Goal: Task Accomplishment & Management: Complete application form

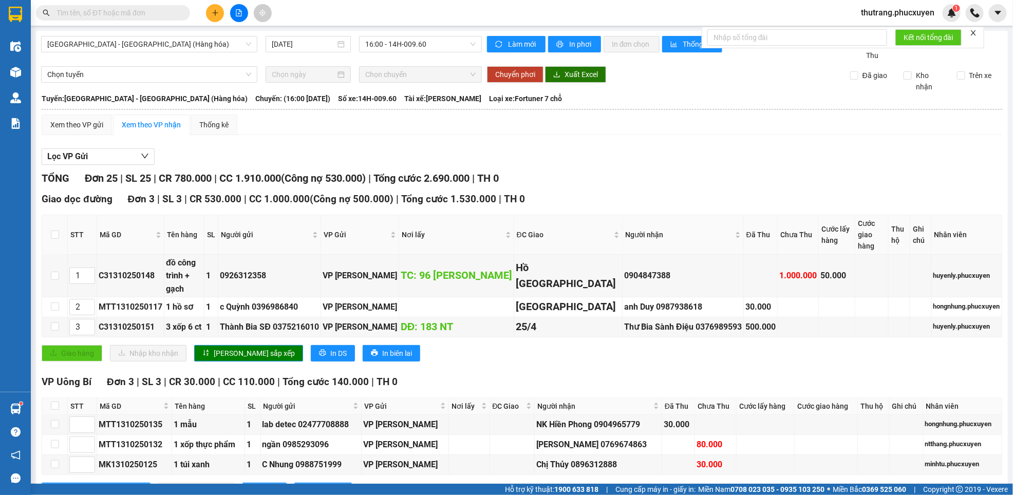
scroll to position [154, 0]
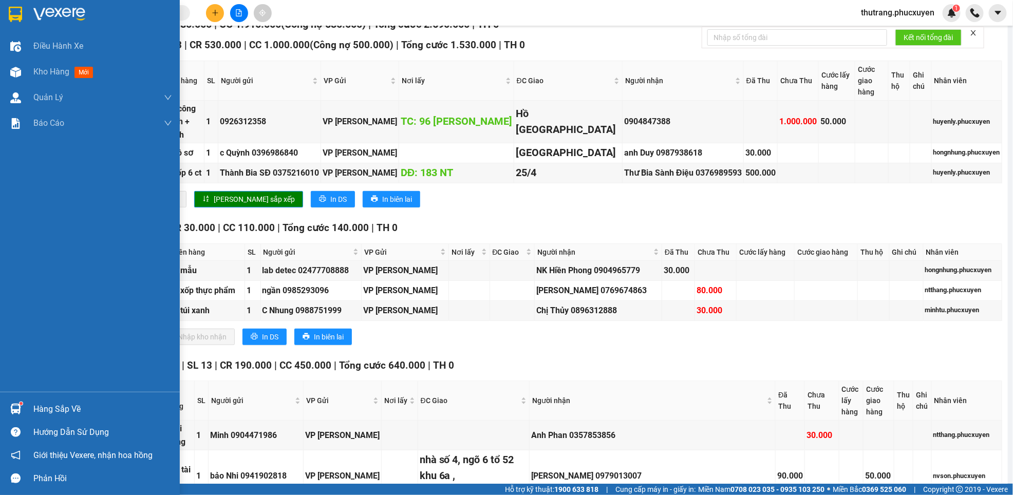
click at [12, 409] on img at bounding box center [15, 409] width 11 height 11
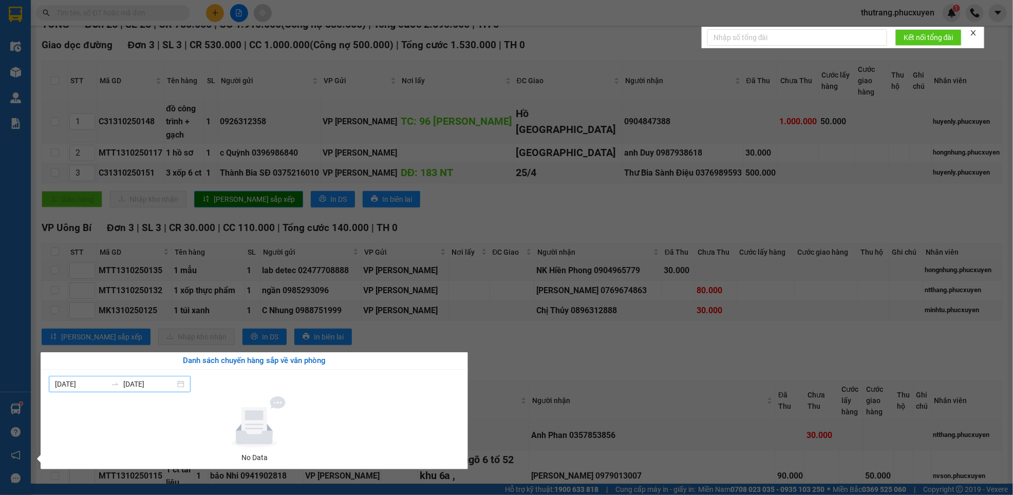
click at [185, 384] on div "07/10/2025 13/10/2025" at bounding box center [120, 384] width 142 height 16
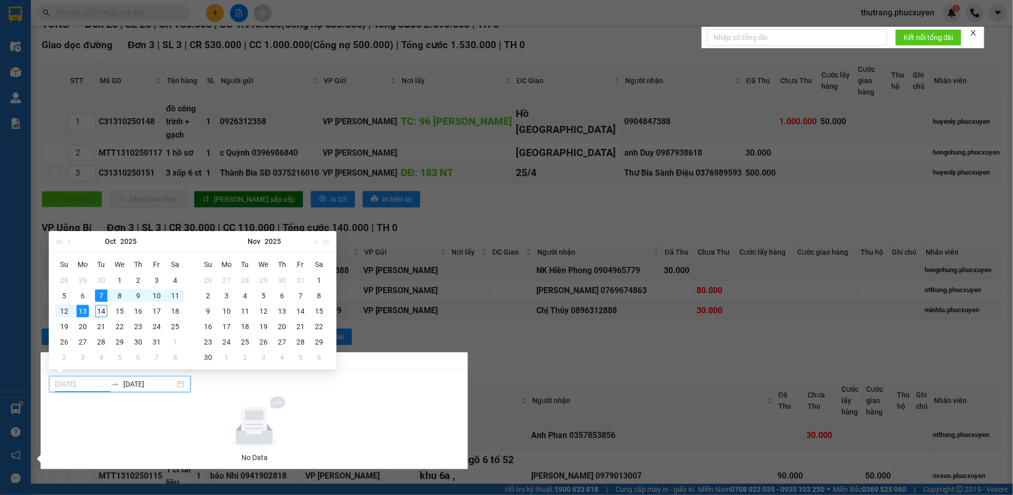
type input "[DATE]"
click at [101, 312] on div "14" at bounding box center [101, 311] width 12 height 12
type input "07/11/2025"
type input "[DATE]"
click at [100, 312] on div "14" at bounding box center [101, 311] width 12 height 12
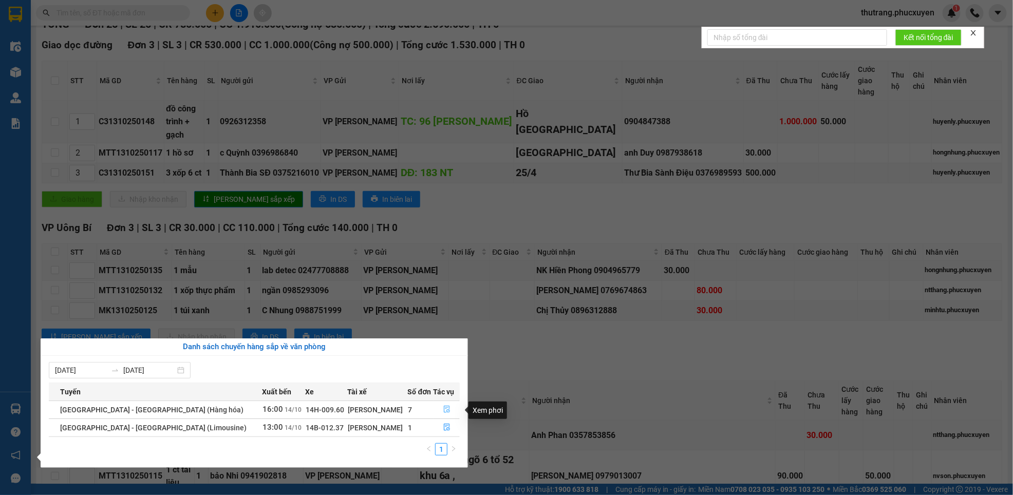
click at [443, 410] on icon "file-done" at bounding box center [446, 409] width 7 height 7
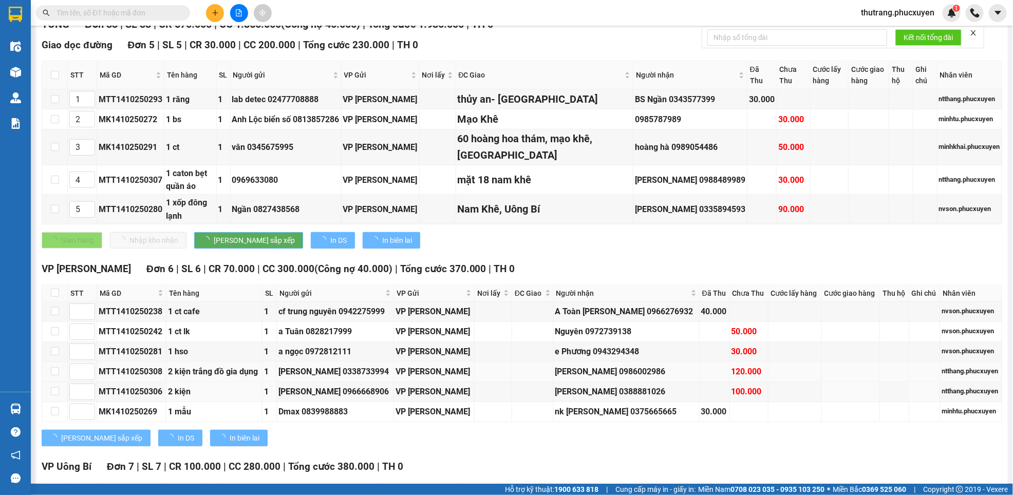
type input "[DATE]"
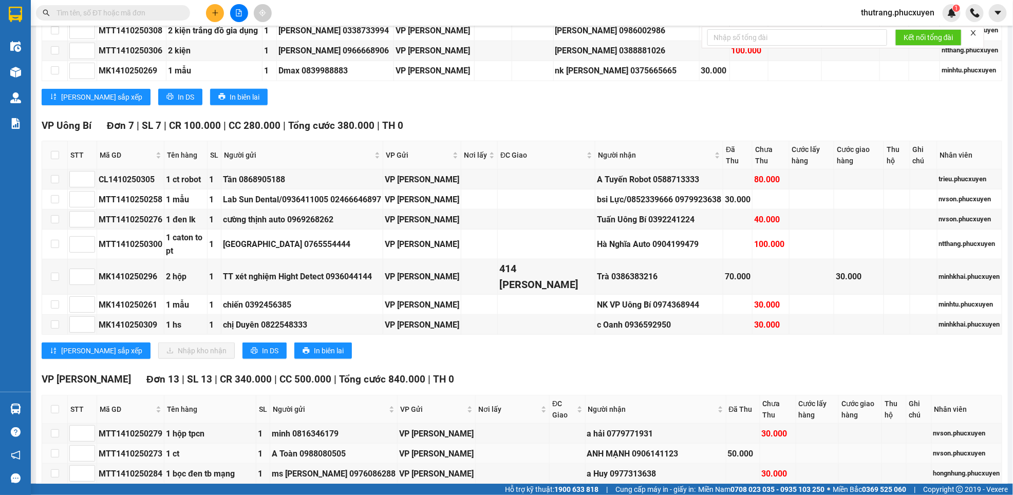
scroll to position [462, 0]
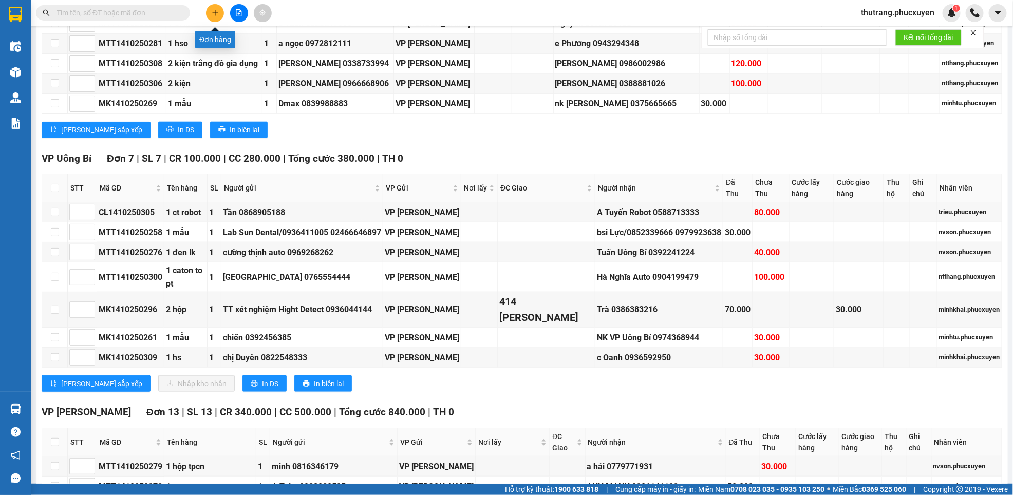
click at [213, 15] on icon "plus" at bounding box center [215, 12] width 7 height 7
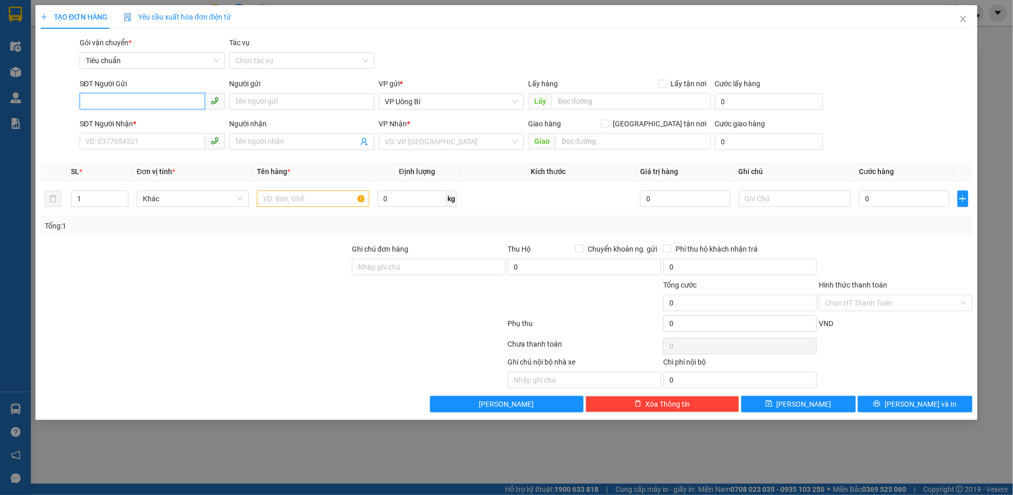
paste input "0852779890"
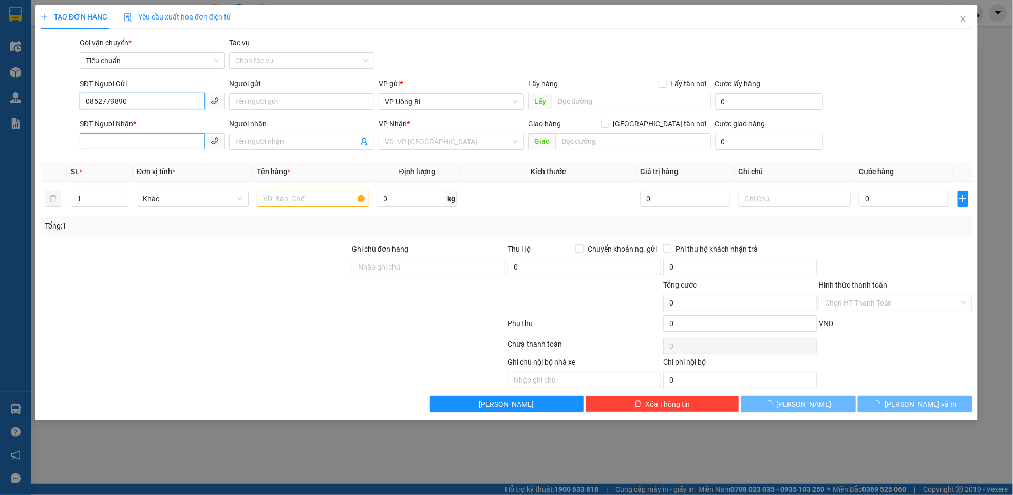
type input "0852779890"
click at [124, 136] on input "SĐT Người Nhận *" at bounding box center [142, 141] width 125 height 16
paste input "0852779890"
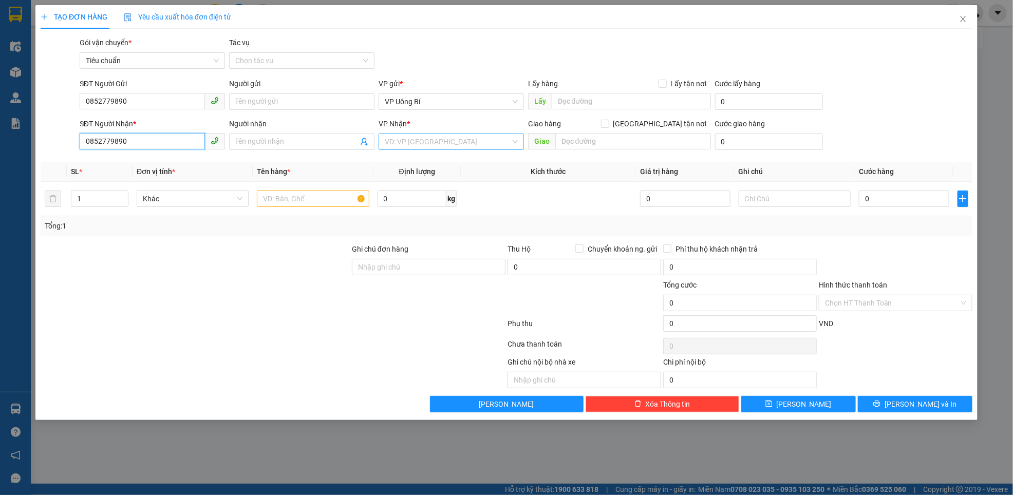
type input "0852779890"
click at [463, 139] on input "search" at bounding box center [448, 141] width 126 height 15
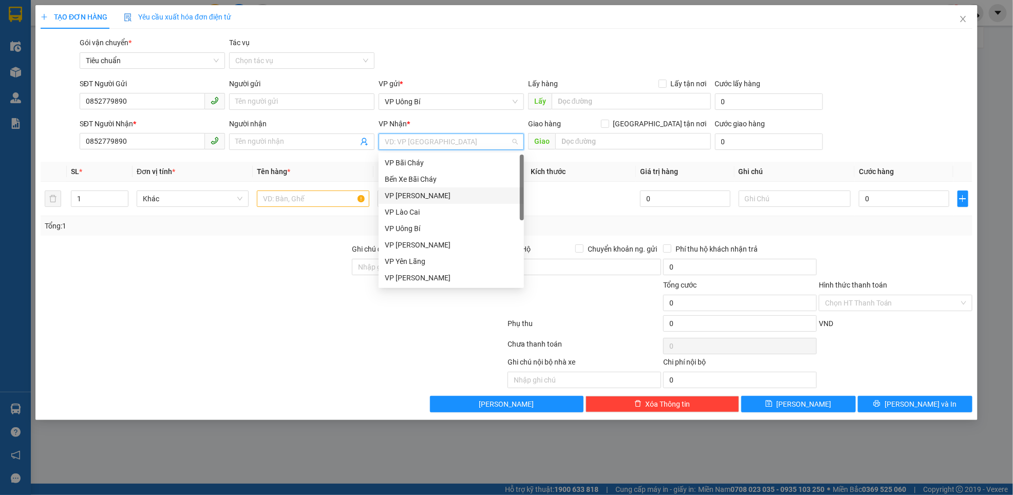
scroll to position [77, 0]
click at [410, 279] on div "VP Cột 8" at bounding box center [451, 282] width 133 height 11
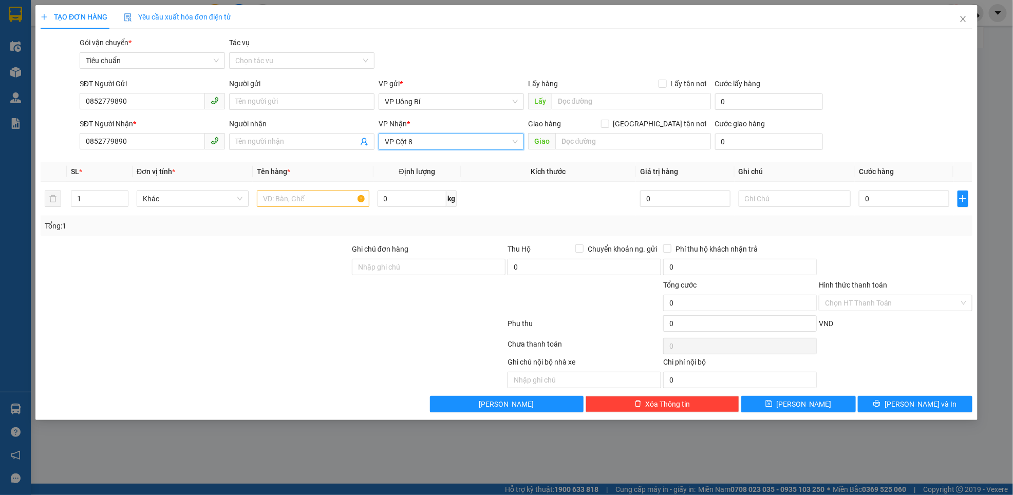
click at [436, 139] on span "VP Cột 8" at bounding box center [451, 141] width 133 height 15
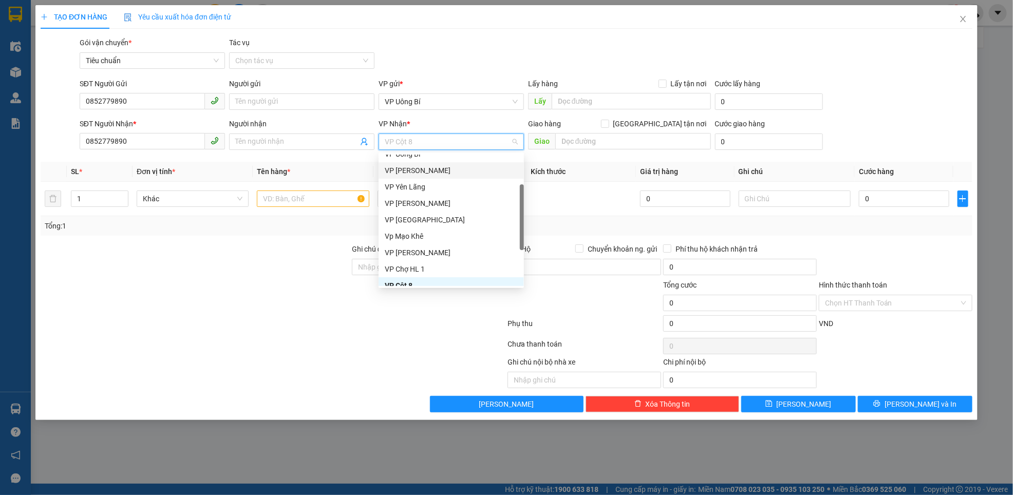
scroll to position [164, 0]
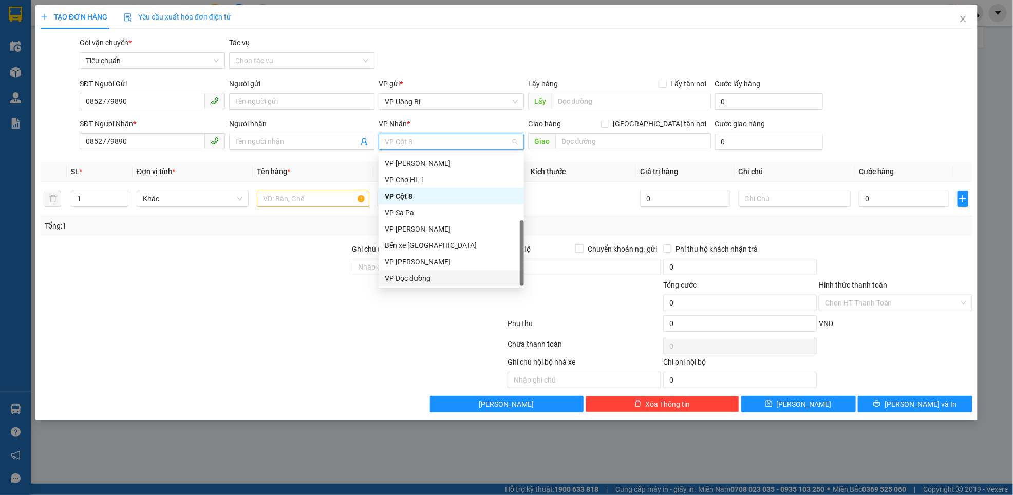
click at [432, 277] on div "VP Dọc đường" at bounding box center [451, 278] width 133 height 11
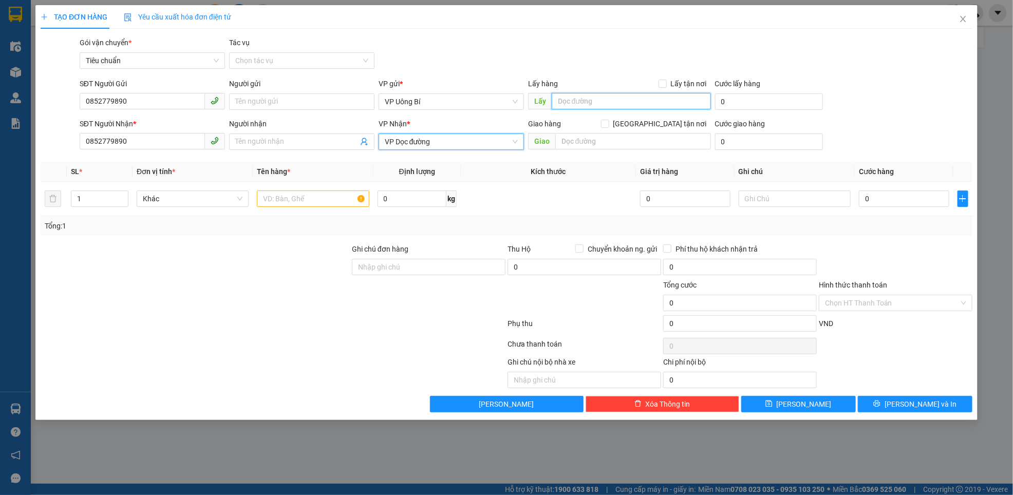
click at [589, 99] on input "text" at bounding box center [631, 101] width 159 height 16
type input "tdn km 237"
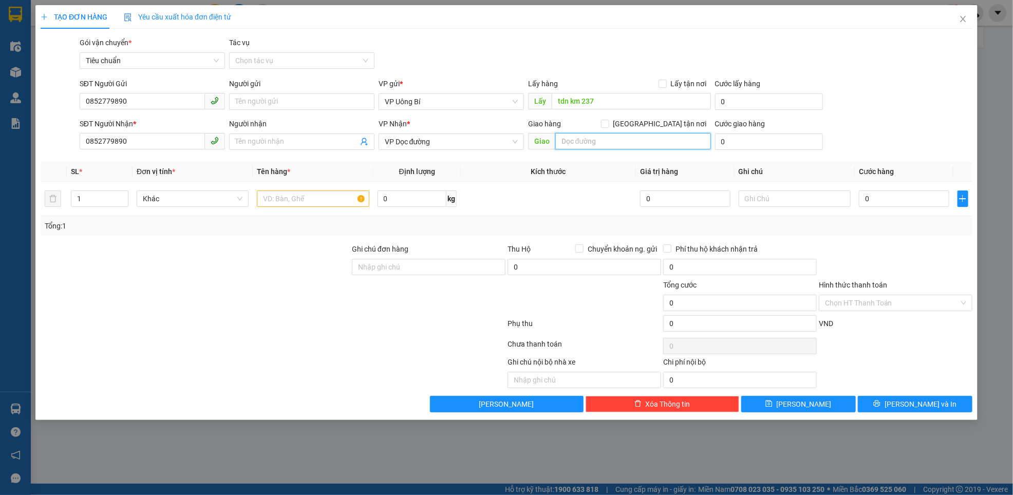
click at [606, 142] on input "text" at bounding box center [633, 141] width 156 height 16
type input "bến xe bão chý"
click at [292, 201] on input "text" at bounding box center [313, 199] width 112 height 16
type input "1 xe máy"
click at [766, 198] on input "text" at bounding box center [794, 199] width 112 height 16
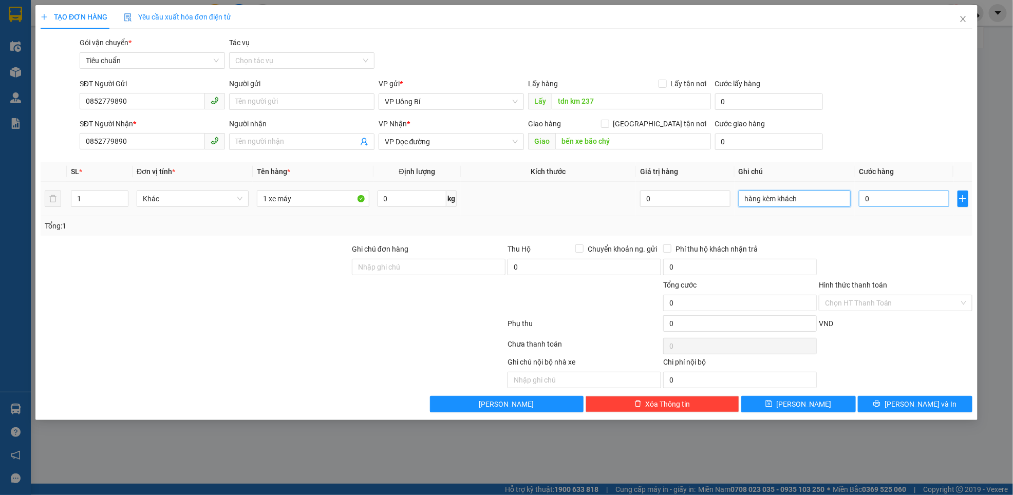
type input "hàng kèm khách"
click at [872, 196] on input "0" at bounding box center [904, 199] width 90 height 16
type input "6"
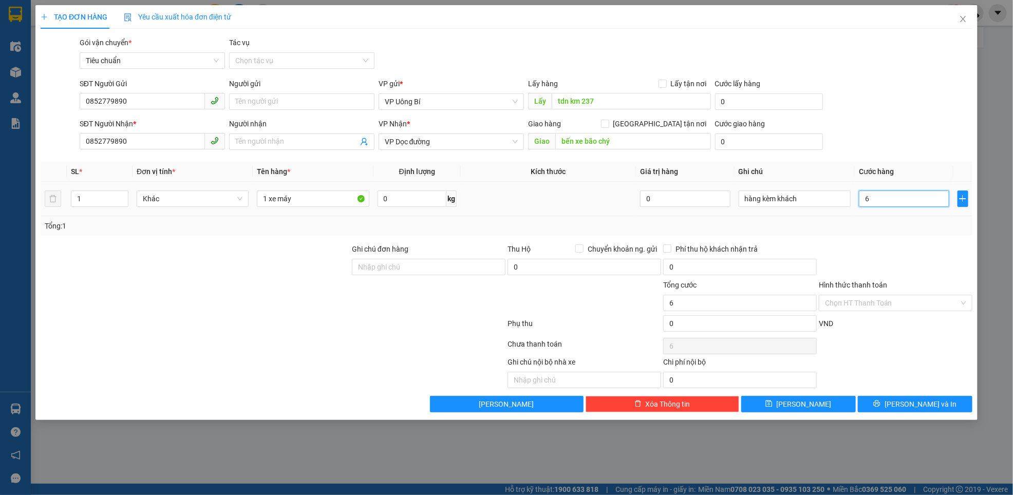
type input "60"
type input "600"
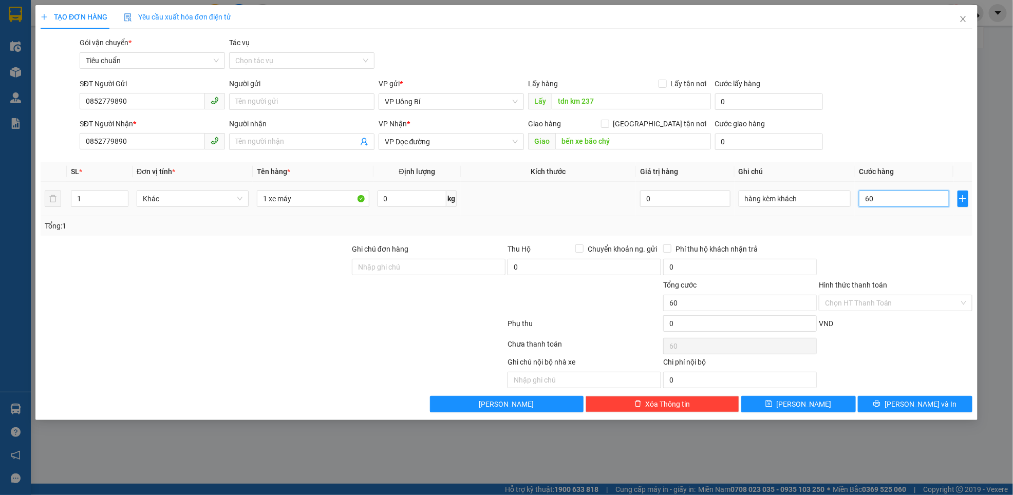
type input "600"
type input "600.000"
click at [881, 237] on div "Transit Pickup Surcharge Ids Transit Deliver Surcharge Ids Transit Deliver Surc…" at bounding box center [507, 224] width 932 height 375
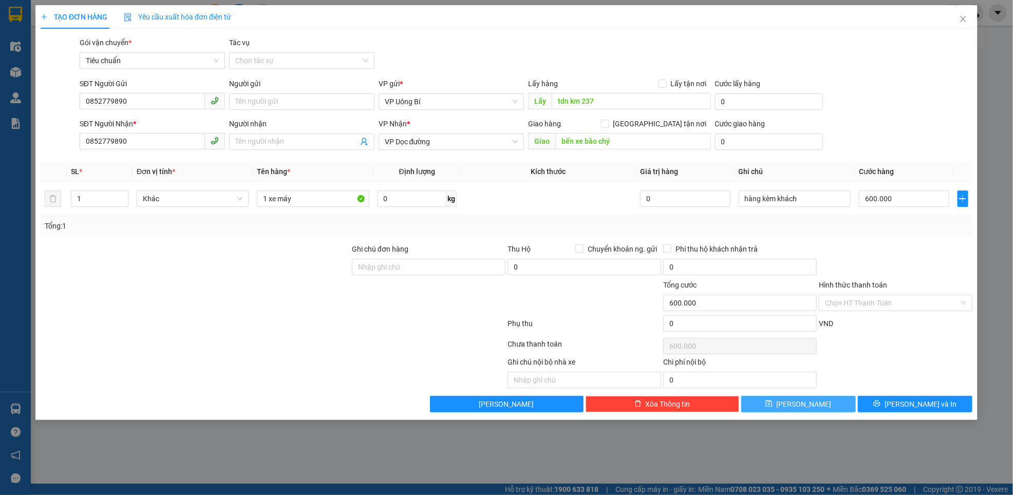
click at [810, 408] on button "Lưu" at bounding box center [798, 404] width 115 height 16
type input "0"
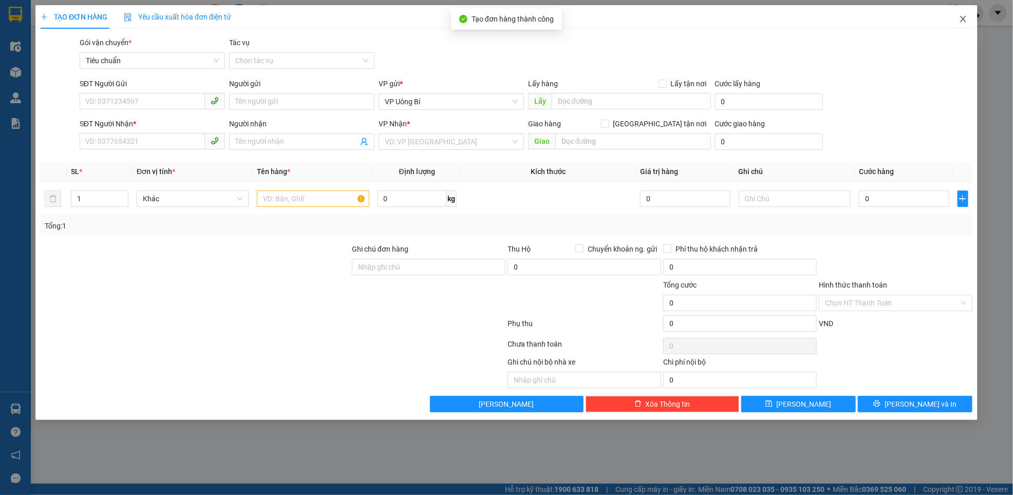
click at [963, 18] on icon "close" at bounding box center [963, 19] width 8 height 8
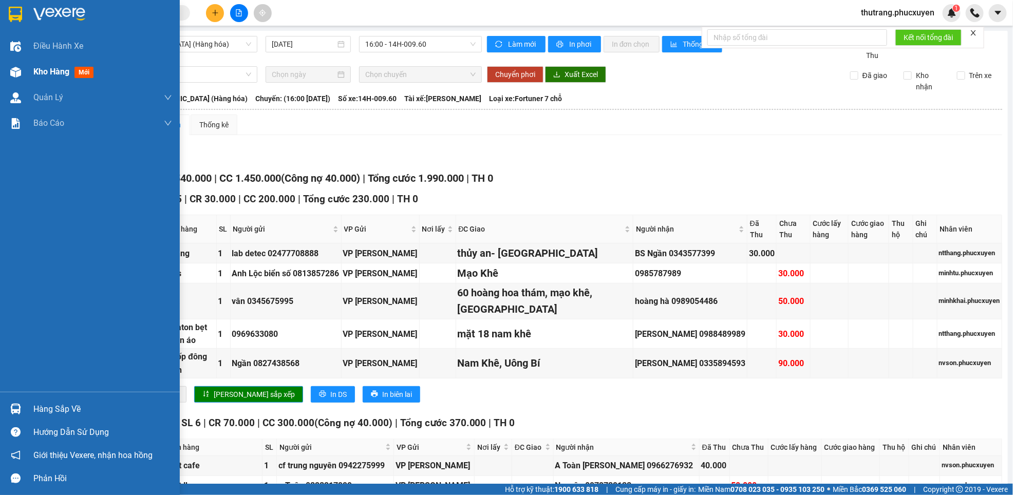
click at [20, 69] on img at bounding box center [15, 72] width 11 height 11
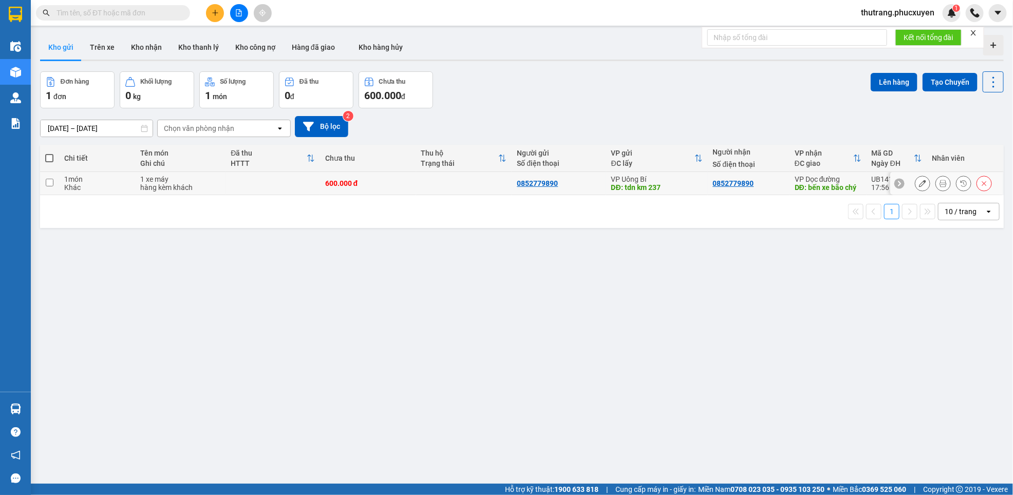
click at [200, 188] on div "hàng kèm khách" at bounding box center [180, 187] width 80 height 8
checkbox input "true"
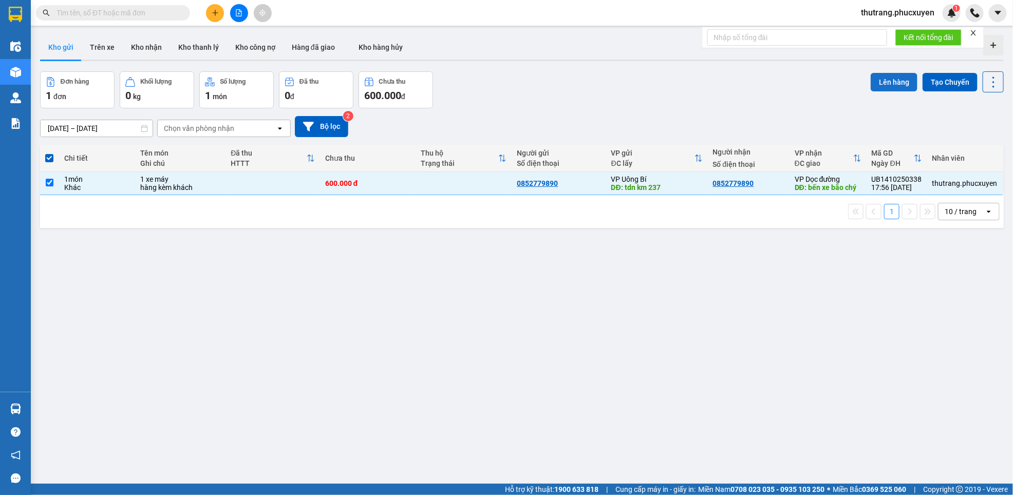
click at [880, 78] on button "Lên hàng" at bounding box center [893, 82] width 47 height 18
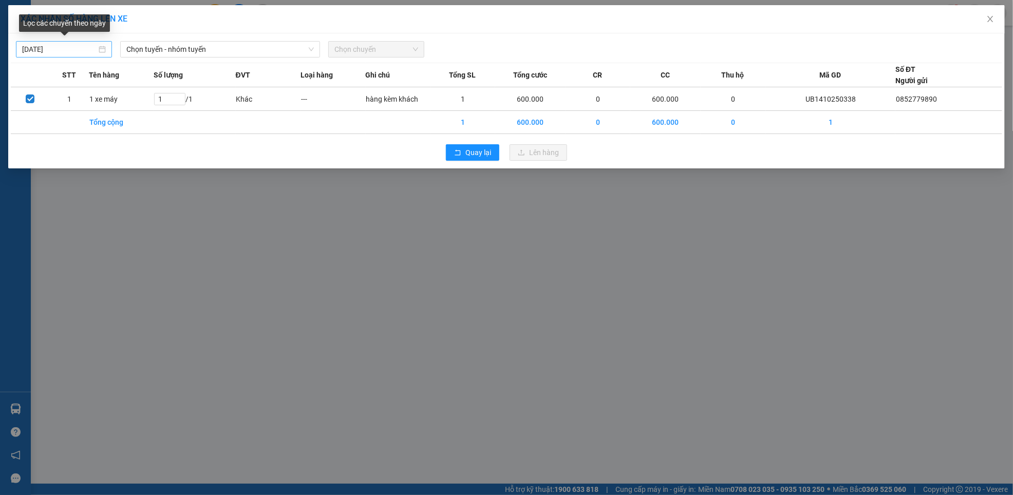
click at [99, 48] on div "[DATE]" at bounding box center [64, 49] width 84 height 11
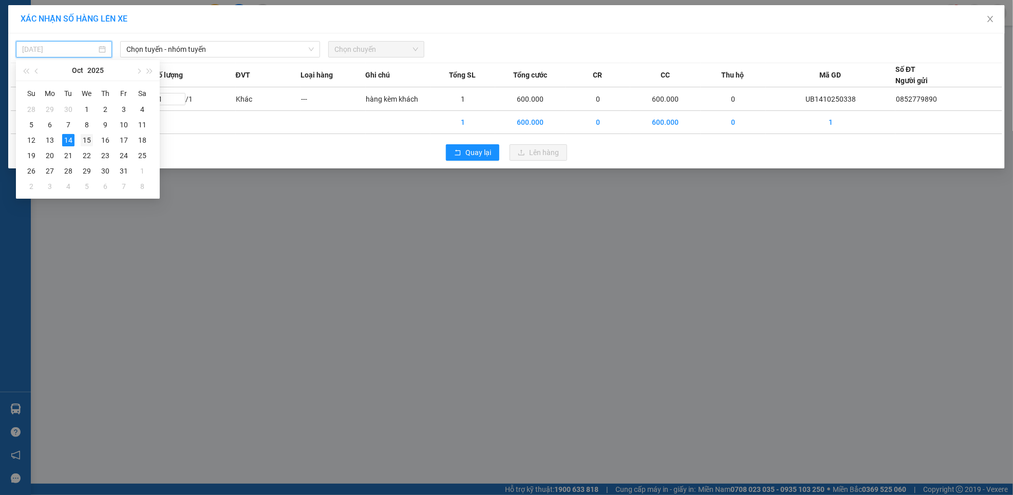
click at [88, 143] on div "15" at bounding box center [87, 140] width 12 height 12
type input "[DATE]"
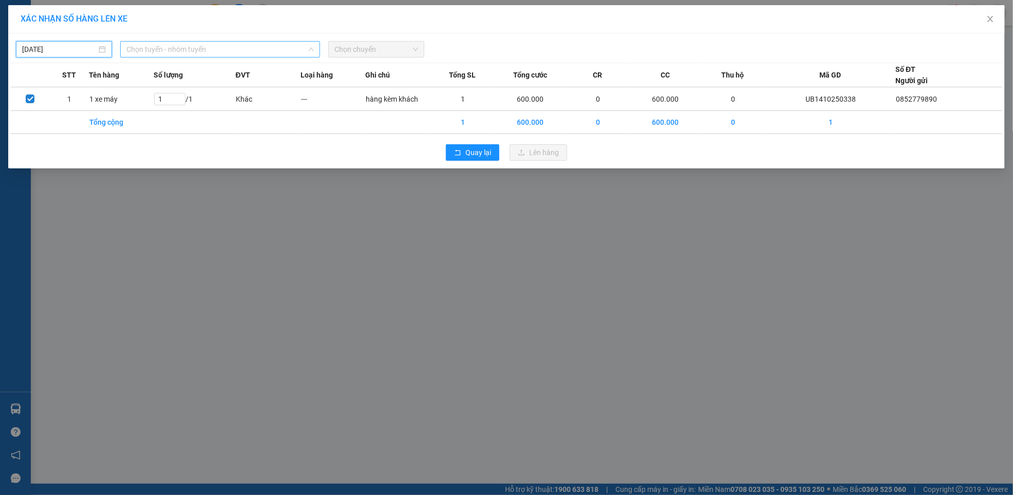
click at [213, 50] on span "Chọn tuyến - nhóm tuyến" at bounding box center [220, 49] width 188 height 15
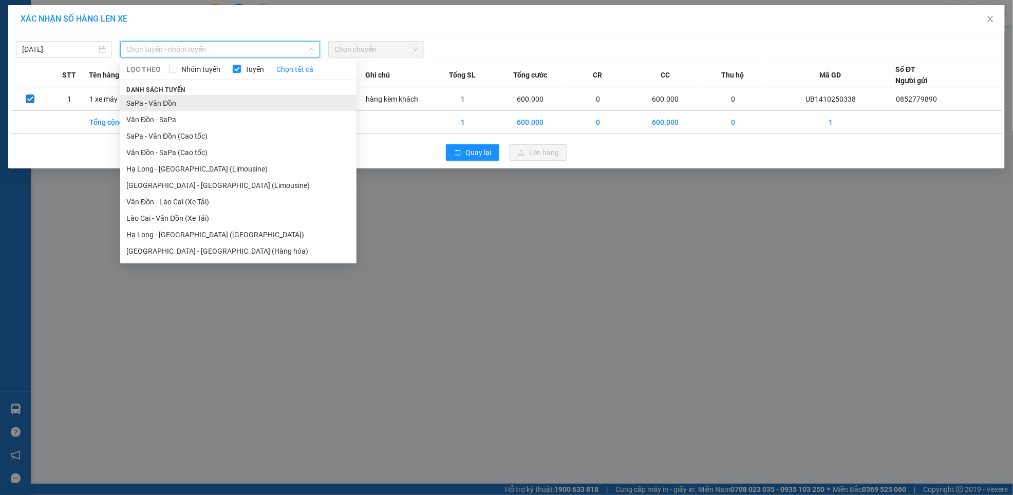
click at [160, 106] on li "SaPa - Vân Đồn" at bounding box center [238, 103] width 236 height 16
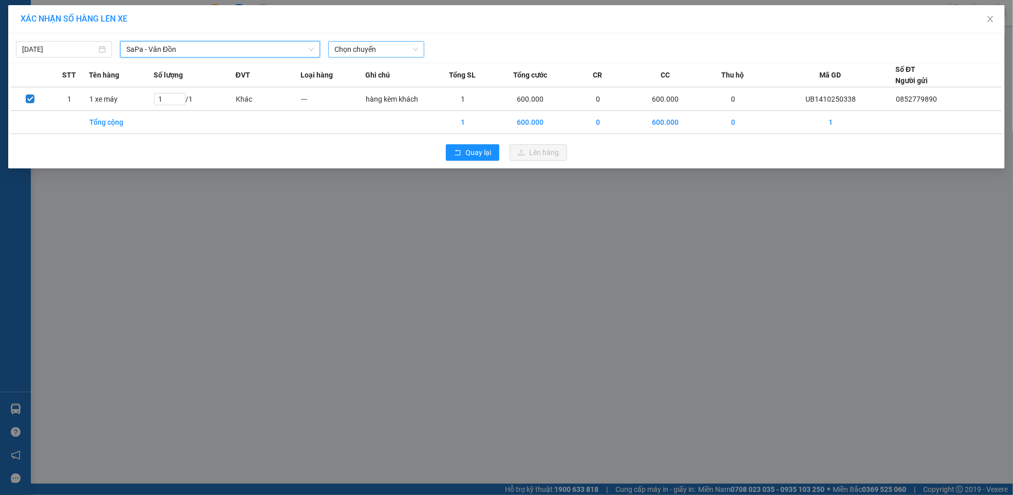
click at [373, 49] on span "Chọn chuyến" at bounding box center [376, 49] width 84 height 15
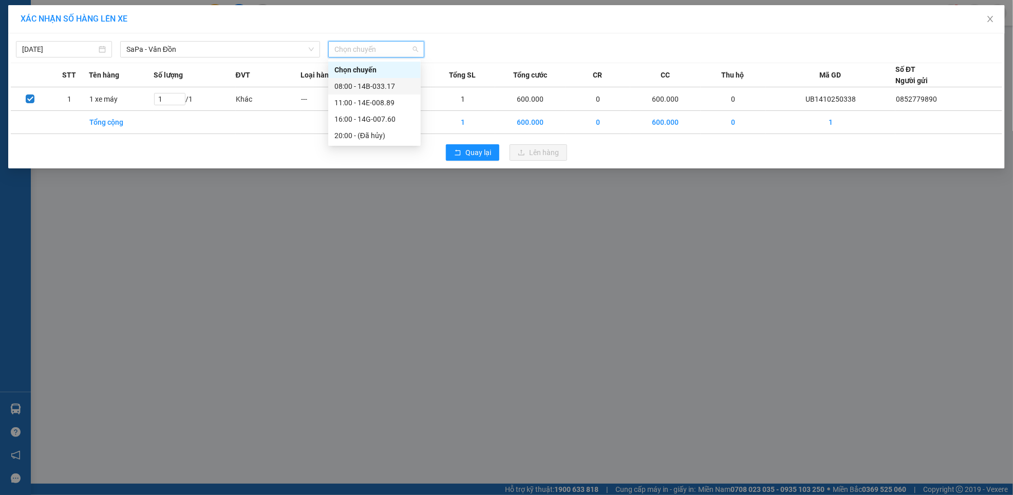
click at [355, 88] on div "08:00 - 14B-033.17" at bounding box center [374, 86] width 80 height 11
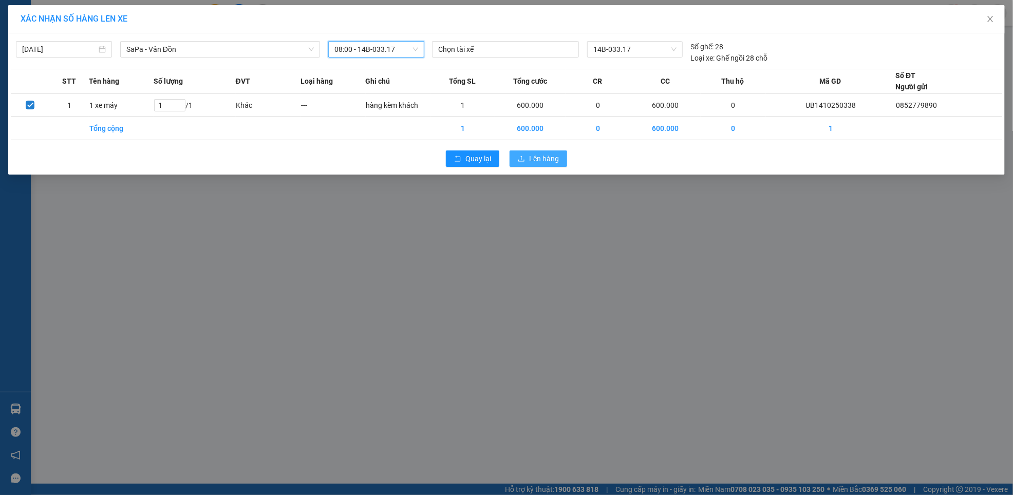
click at [536, 161] on span "Lên hàng" at bounding box center [544, 158] width 30 height 11
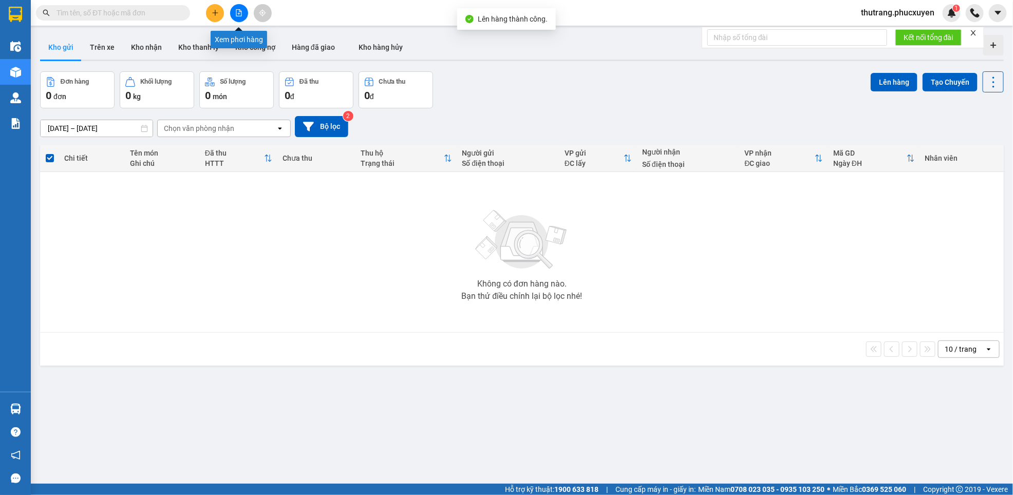
click at [236, 18] on button at bounding box center [239, 13] width 18 height 18
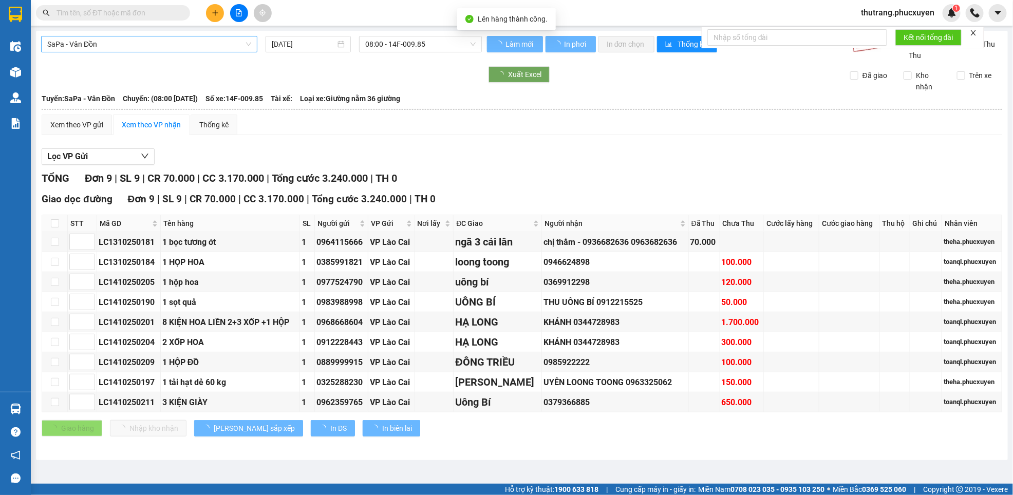
click at [116, 45] on span "SaPa - Vân Đồn" at bounding box center [149, 43] width 204 height 15
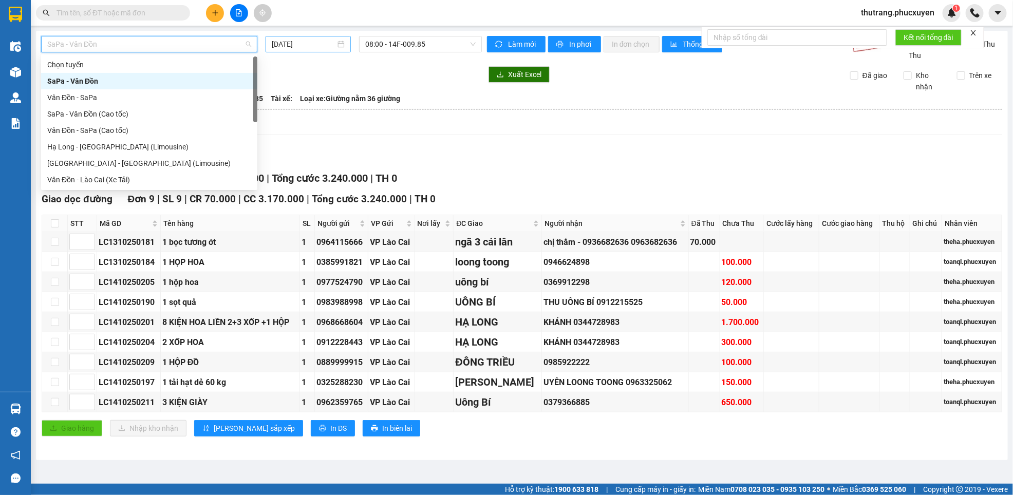
click at [320, 47] on input "[DATE]" at bounding box center [304, 44] width 64 height 11
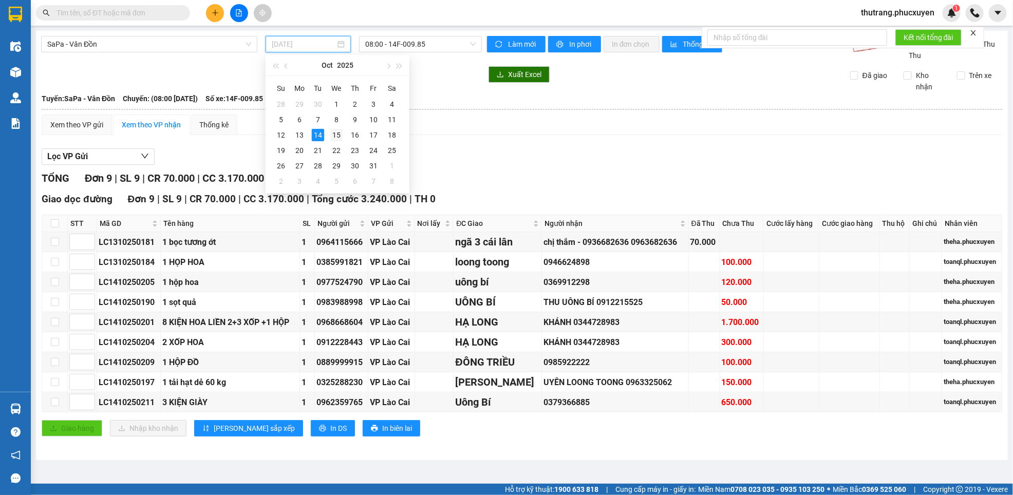
click at [337, 136] on div "15" at bounding box center [336, 135] width 12 height 12
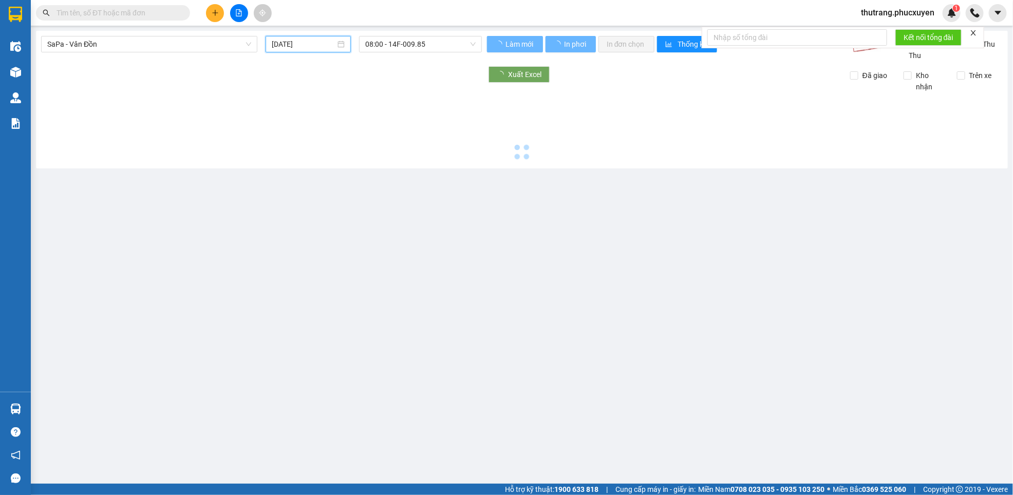
type input "[DATE]"
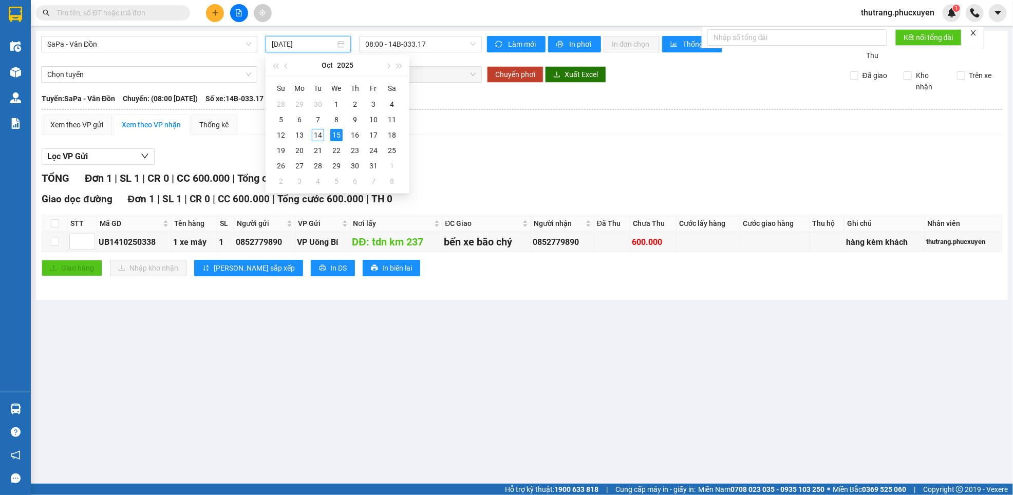
click at [527, 179] on div "TỔNG Đơn 1 | SL 1 | CR 0 | CC 600.000 | Tổng cước 600.000 | TH 0" at bounding box center [522, 179] width 960 height 16
